Goal: Task Accomplishment & Management: Manage account settings

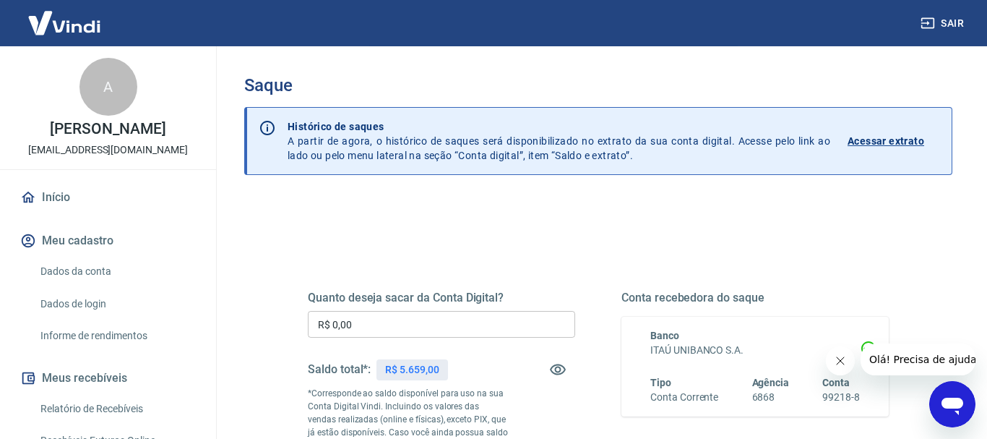
scroll to position [74, 0]
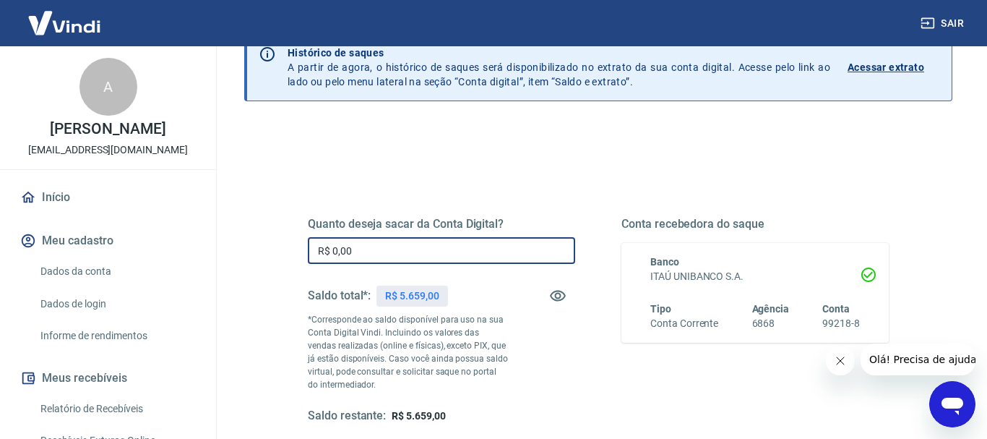
click at [374, 253] on input "R$ 0,00" at bounding box center [441, 250] width 267 height 27
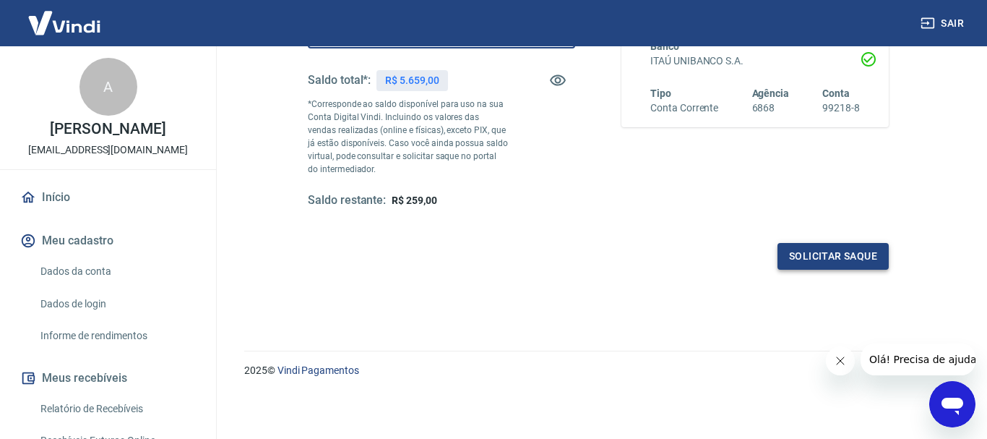
type input "R$ 5.400,00"
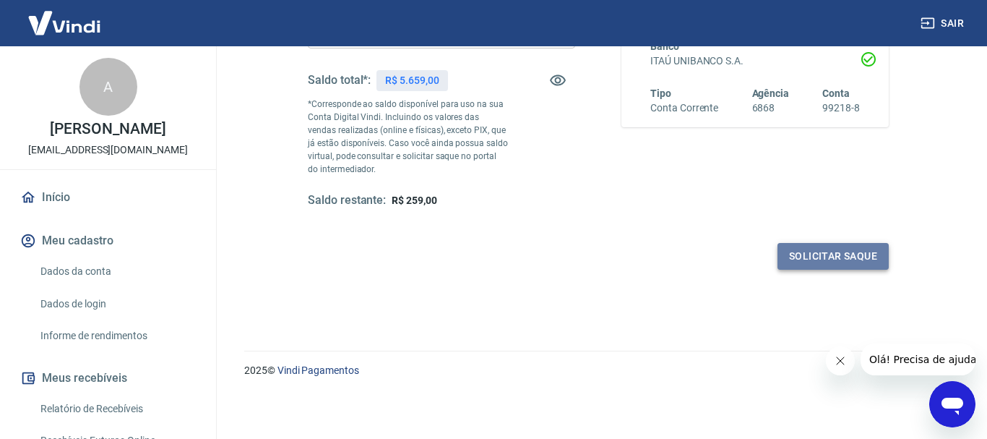
click at [812, 256] on button "Solicitar saque" at bounding box center [832, 256] width 111 height 27
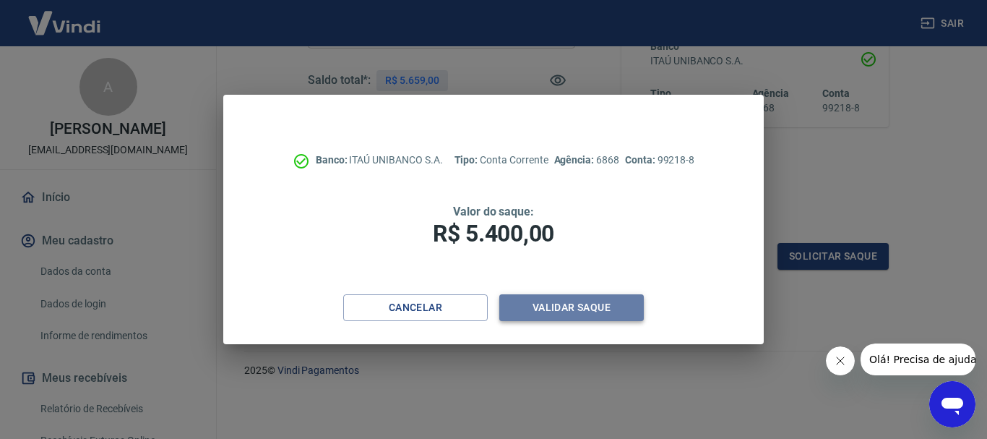
click at [536, 308] on button "Validar saque" at bounding box center [571, 307] width 144 height 27
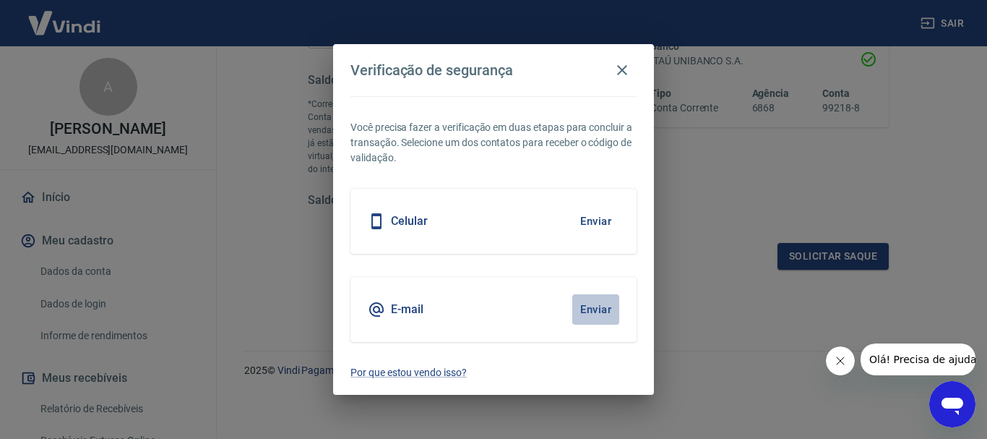
click at [583, 312] on button "Enviar" at bounding box center [595, 309] width 47 height 30
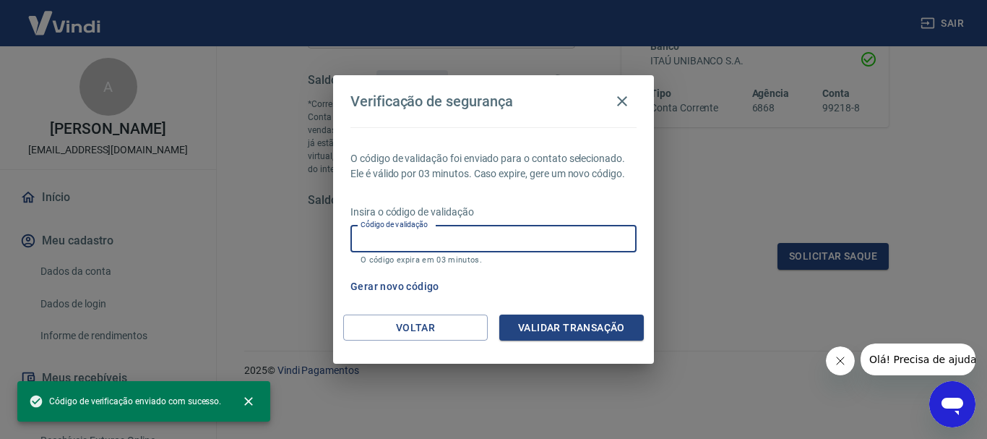
click at [452, 240] on input "Código de validação" at bounding box center [493, 238] width 286 height 27
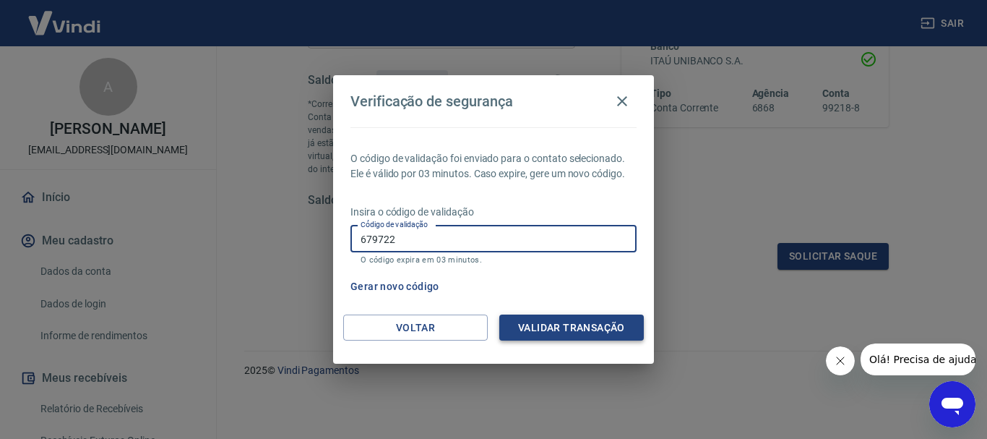
type input "679722"
click at [554, 321] on button "Validar transação" at bounding box center [571, 327] width 144 height 27
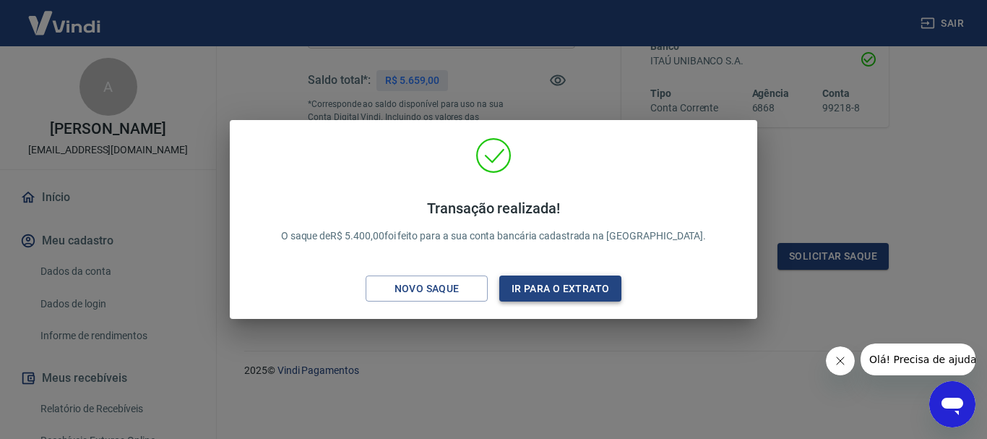
click at [560, 290] on button "Ir para o extrato" at bounding box center [560, 288] width 122 height 27
